Goal: Task Accomplishment & Management: Manage account settings

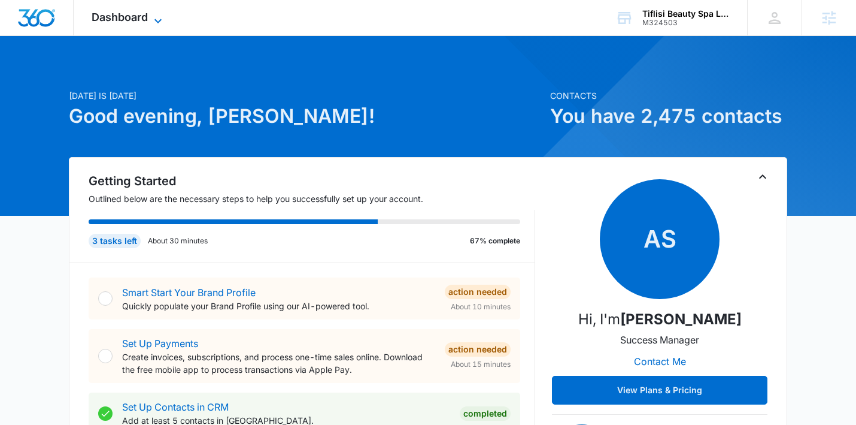
click at [131, 23] on span "Dashboard" at bounding box center [120, 17] width 56 height 13
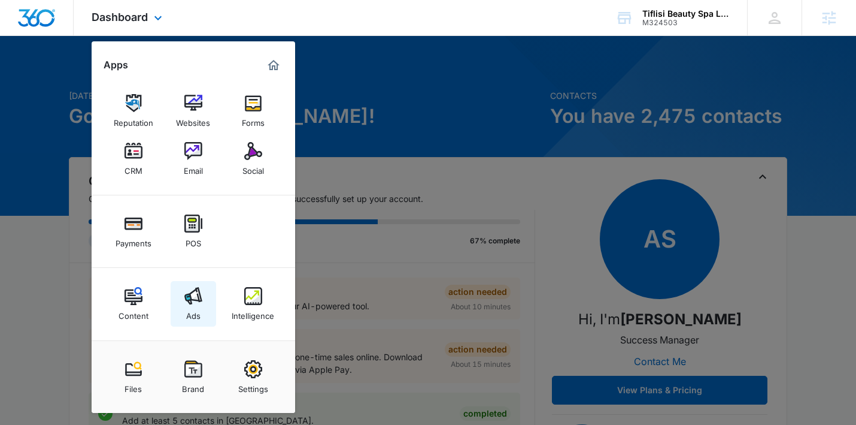
click at [197, 293] on img at bounding box center [193, 296] width 18 height 18
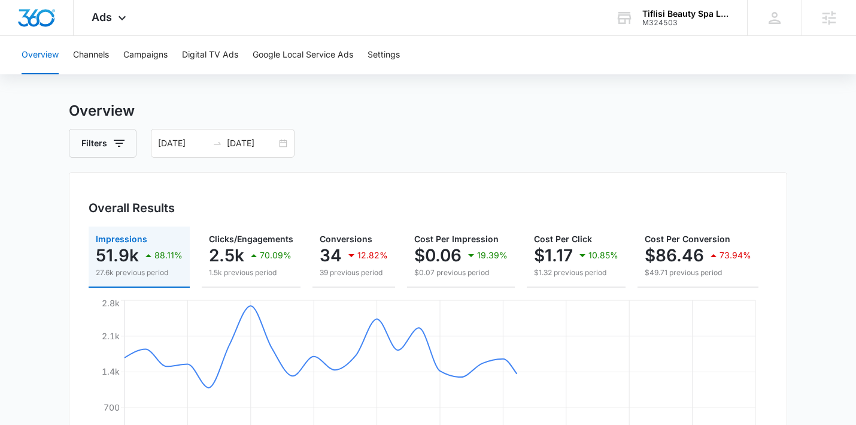
scroll to position [14, 0]
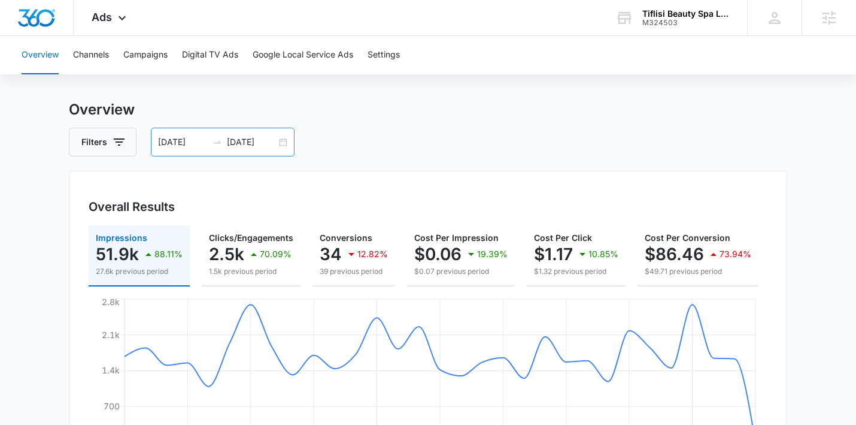
click at [282, 149] on div "[DATE] [DATE]" at bounding box center [223, 142] width 144 height 29
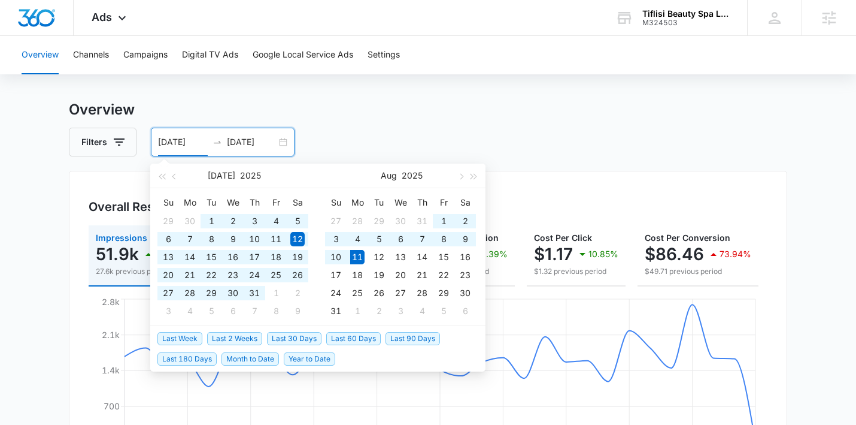
click at [357, 341] on span "Last 60 Days" at bounding box center [353, 338] width 55 height 13
type input "[DATE]"
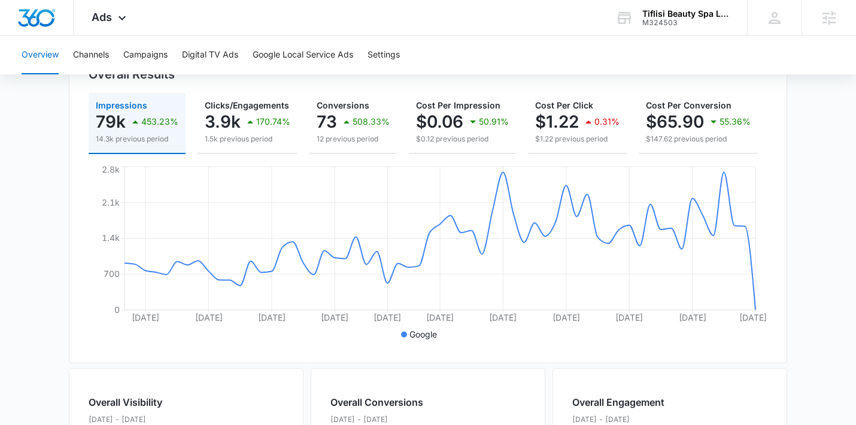
scroll to position [112, 0]
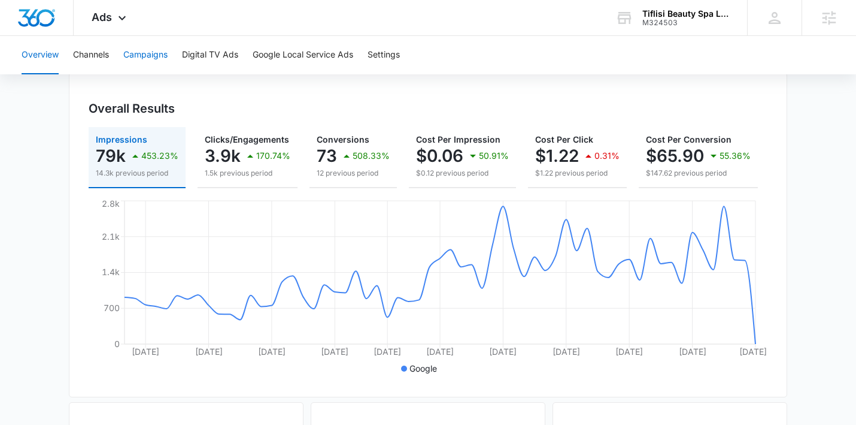
click at [154, 59] on button "Campaigns" at bounding box center [145, 55] width 44 height 38
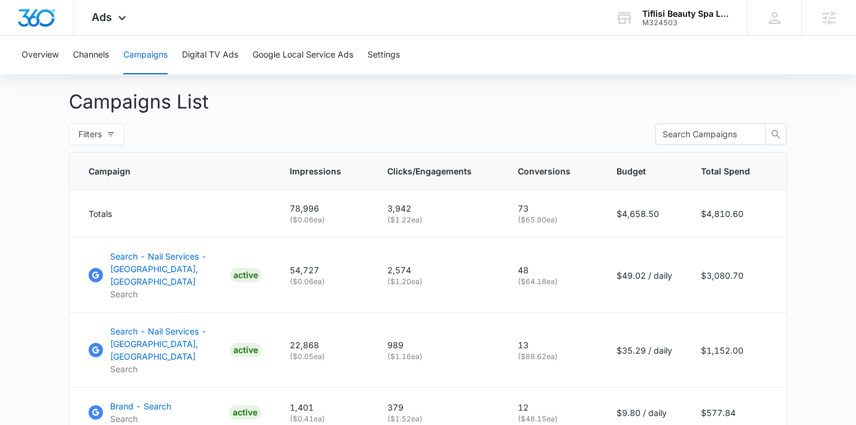
scroll to position [504, 0]
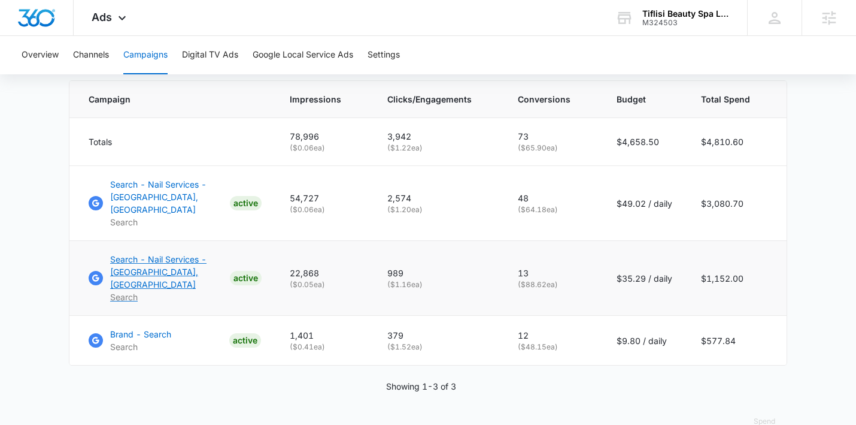
click at [168, 253] on p "Search - Nail Services - [GEOGRAPHIC_DATA], [GEOGRAPHIC_DATA]" at bounding box center [167, 272] width 115 height 38
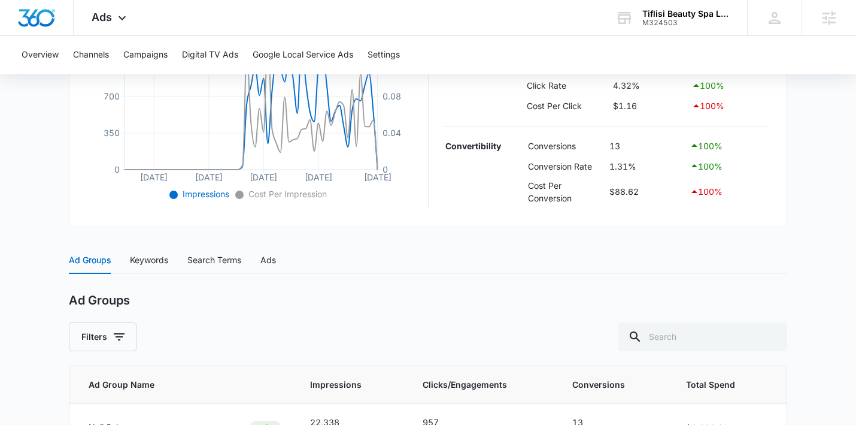
scroll to position [324, 0]
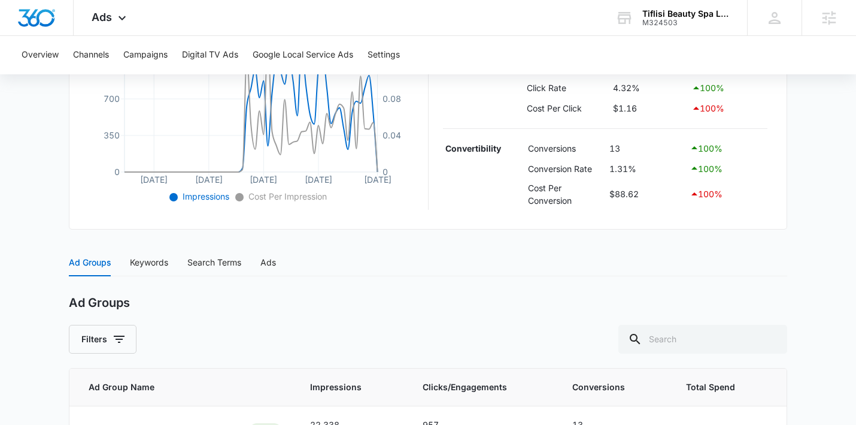
click at [344, 281] on div "Ad Groups Keywords Search Terms Ads Ad Groups Filters Ad Group Name Impressions…" at bounding box center [428, 398] width 719 height 298
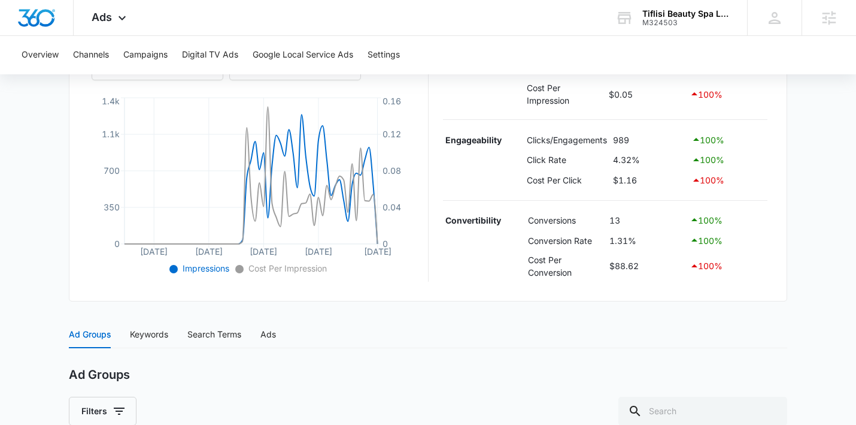
scroll to position [246, 0]
